Goal: Find specific fact: Find specific fact

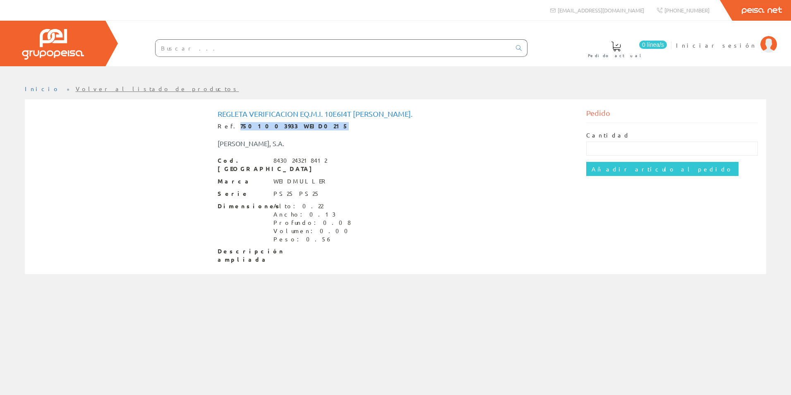
drag, startPoint x: 230, startPoint y: 125, endPoint x: 293, endPoint y: 127, distance: 62.9
click at [293, 127] on div "Ref. 7501003933 WEID0215" at bounding box center [396, 126] width 356 height 8
drag, startPoint x: 293, startPoint y: 127, endPoint x: 285, endPoint y: 126, distance: 8.0
copy strong "7501003933 WEID0215"
